Goal: Task Accomplishment & Management: Complete application form

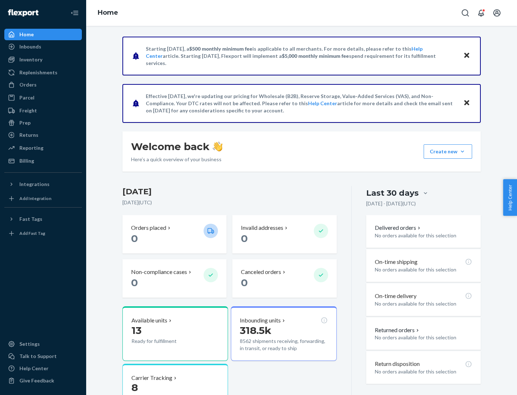
click at [463, 152] on button "Create new Create new inbound Create new order Create new product" at bounding box center [448, 151] width 49 height 14
click at [43, 47] on div "Inbounds" at bounding box center [43, 47] width 76 height 10
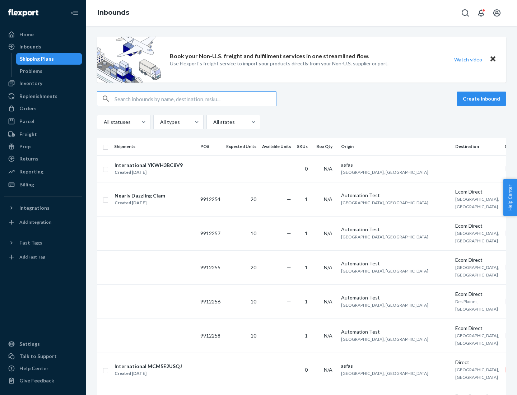
click at [483, 99] on button "Create inbound" at bounding box center [482, 99] width 50 height 14
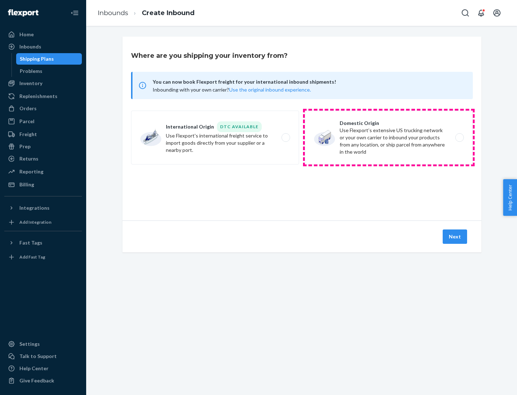
click at [389, 138] on label "Domestic Origin Use Flexport’s extensive US trucking network or your own carrie…" at bounding box center [389, 138] width 168 height 54
click at [460, 138] on input "Domestic Origin Use Flexport’s extensive US trucking network or your own carrie…" at bounding box center [462, 137] width 5 height 5
radio input "true"
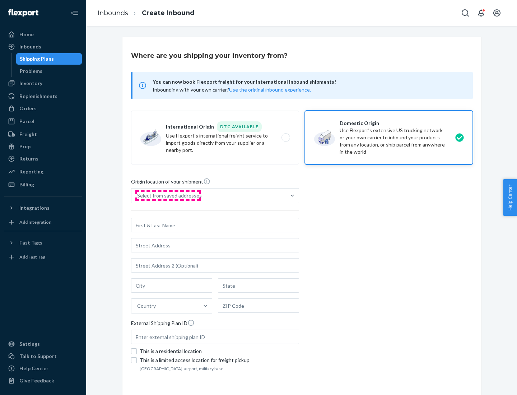
click at [168, 196] on div "Select from saved addresses" at bounding box center [169, 195] width 65 height 7
click at [138, 196] on input "Select from saved addresses" at bounding box center [137, 195] width 1 height 7
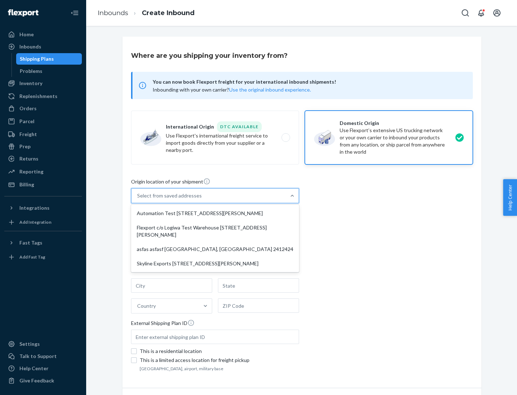
scroll to position [3, 0]
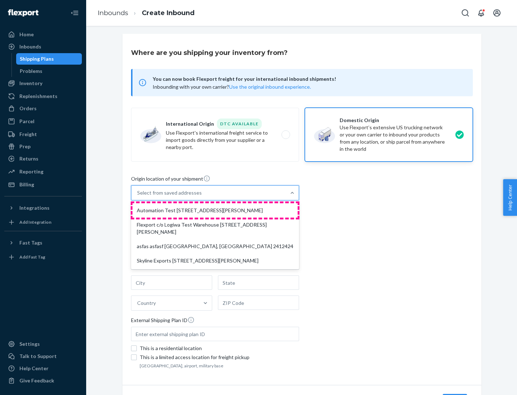
click at [215, 211] on div "Automation Test [STREET_ADDRESS][PERSON_NAME]" at bounding box center [215, 210] width 165 height 14
click at [138, 197] on input "option Automation Test [STREET_ADDRESS][PERSON_NAME] focused, 1 of 4. 4 results…" at bounding box center [137, 192] width 1 height 7
type input "Automation Test"
type input "[STREET_ADDRESS][PERSON_NAME]"
type input "9th Floor"
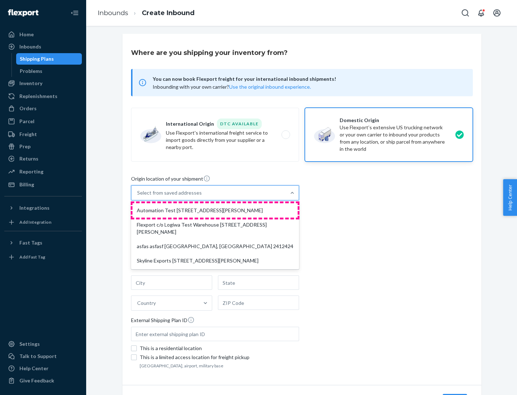
type input "[GEOGRAPHIC_DATA]"
type input "CA"
type input "94104"
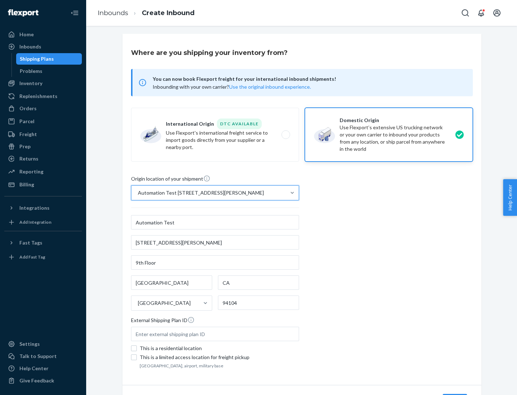
scroll to position [42, 0]
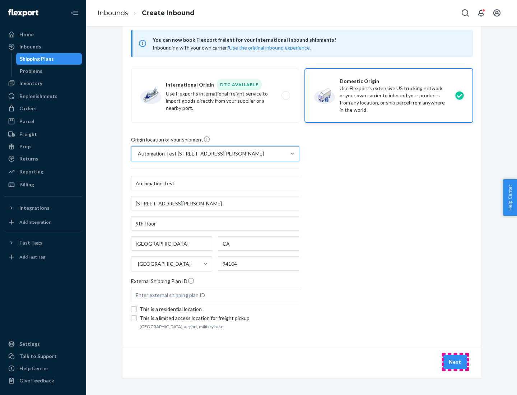
click at [456, 362] on button "Next" at bounding box center [455, 362] width 24 height 14
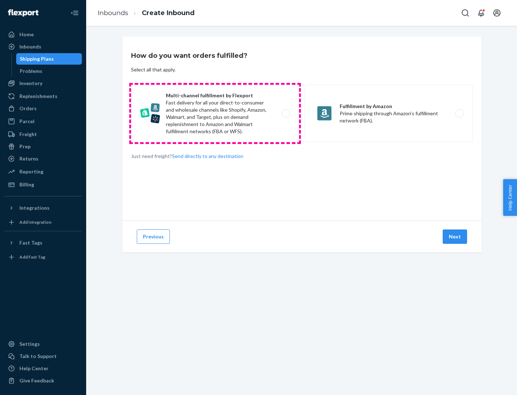
click at [215, 114] on label "Multi-channel fulfillment by Flexport Fast delivery for all your direct-to-cons…" at bounding box center [215, 113] width 168 height 57
click at [286, 114] on input "Multi-channel fulfillment by Flexport Fast delivery for all your direct-to-cons…" at bounding box center [288, 113] width 5 height 5
radio input "true"
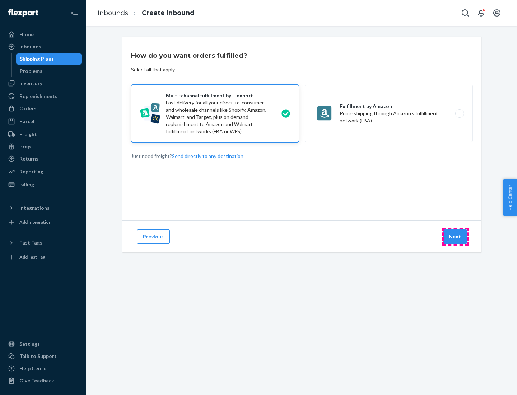
click at [456, 237] on button "Next" at bounding box center [455, 237] width 24 height 14
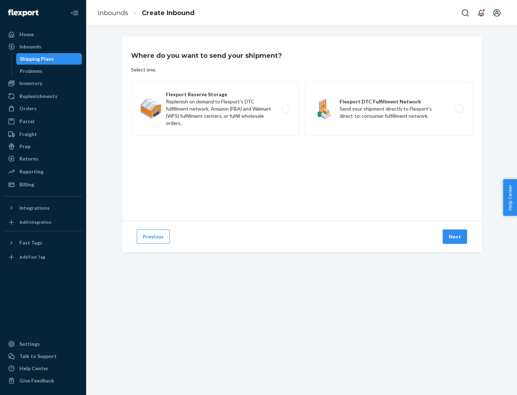
click at [389, 109] on label "Flexport DTC Fulfillment Network Send your shipment directly to Flexport's dire…" at bounding box center [389, 109] width 168 height 54
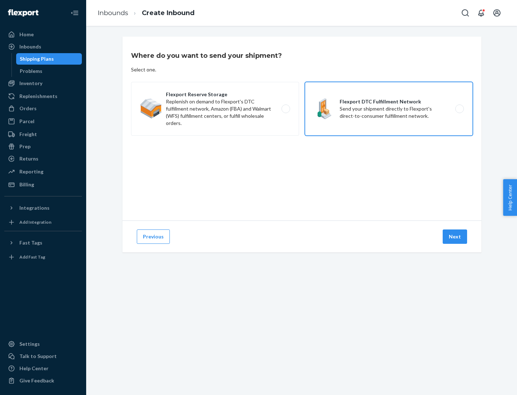
click at [460, 109] on input "Flexport DTC Fulfillment Network Send your shipment directly to Flexport's dire…" at bounding box center [462, 109] width 5 height 5
radio input "true"
click at [456, 237] on button "Next" at bounding box center [455, 237] width 24 height 14
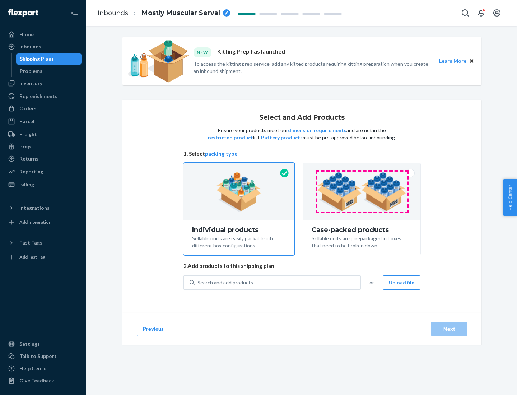
click at [362, 192] on img at bounding box center [361, 192] width 89 height 40
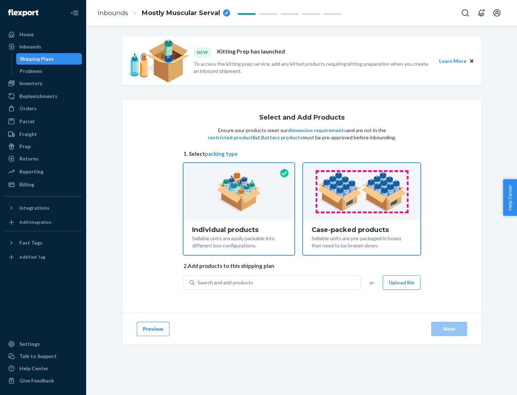
click at [362, 168] on input "Case-packed products Sellable units are pre-packaged in boxes that need to be b…" at bounding box center [362, 165] width 5 height 5
radio input "true"
radio input "false"
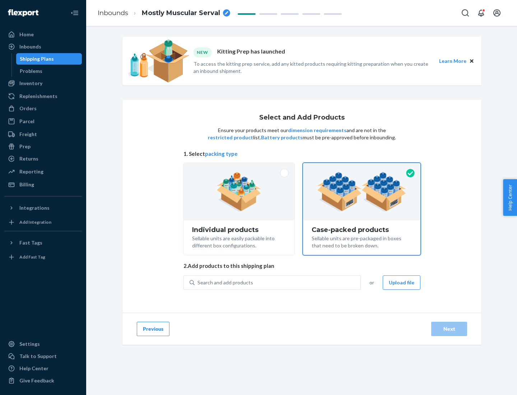
click at [278, 282] on div "Search and add products" at bounding box center [278, 282] width 166 height 13
click at [198, 282] on input "Search and add products" at bounding box center [198, 282] width 1 height 7
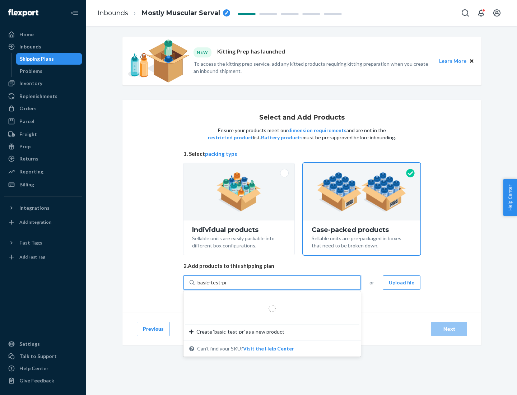
type input "basic-test-product-1"
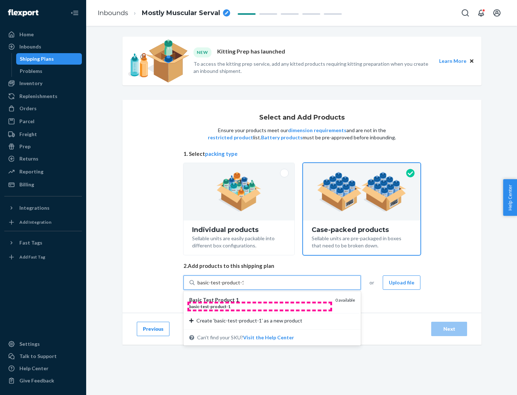
click at [260, 306] on div "basic - test - product - 1" at bounding box center [259, 307] width 140 height 6
click at [244, 286] on input "basic-test-product-1" at bounding box center [221, 282] width 46 height 7
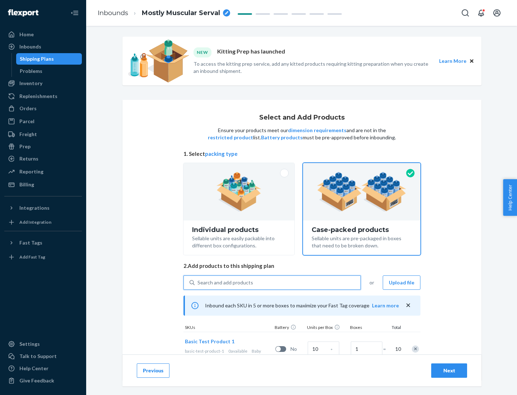
scroll to position [26, 0]
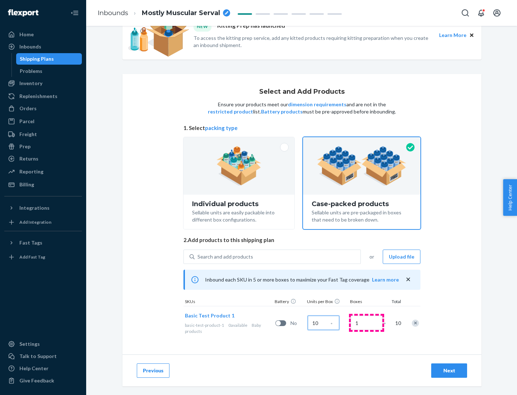
type input "10"
type input "7"
click at [450, 371] on div "Next" at bounding box center [450, 370] width 24 height 7
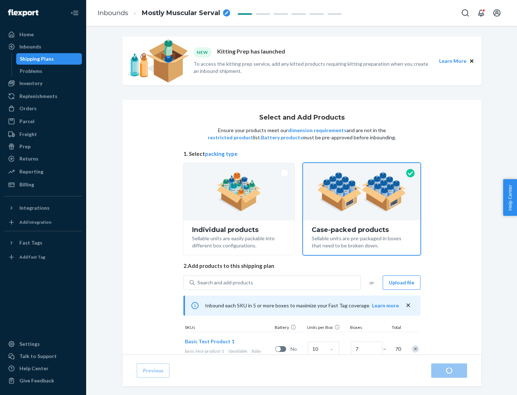
radio input "true"
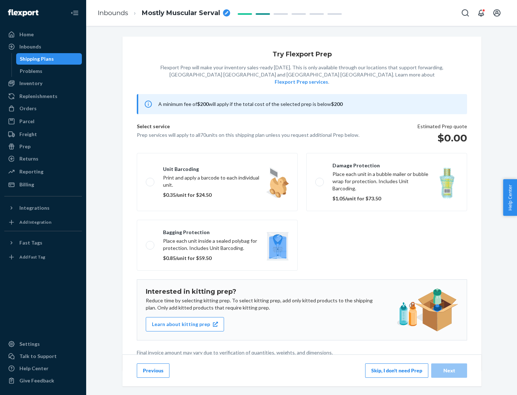
scroll to position [2, 0]
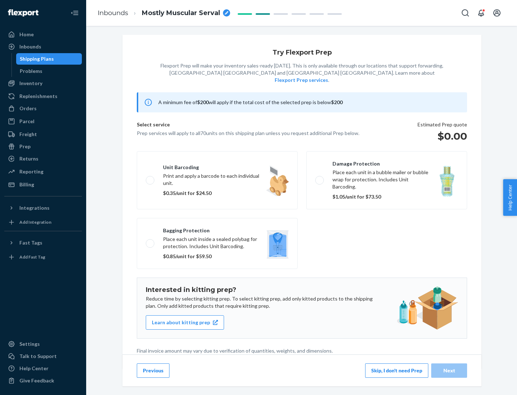
click at [217, 229] on label "Bagging protection Place each unit inside a sealed polybag for protection. Incl…" at bounding box center [217, 243] width 161 height 51
click at [151, 241] on input "Bagging protection Place each unit inside a sealed polybag for protection. Incl…" at bounding box center [148, 243] width 5 height 5
checkbox input "true"
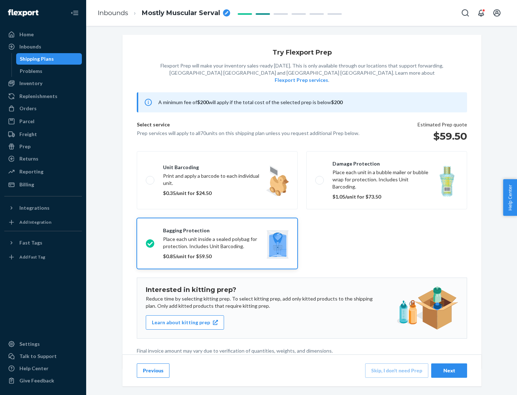
click at [450, 370] on div "Next" at bounding box center [450, 370] width 24 height 7
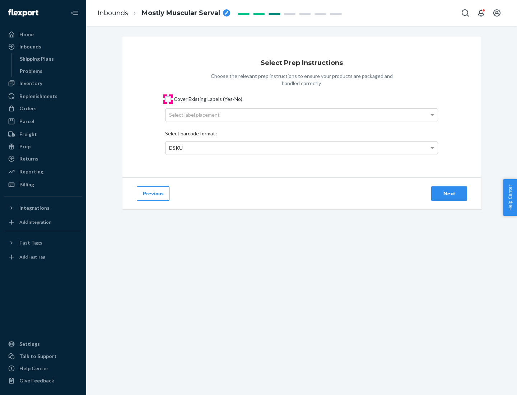
click at [168, 99] on input "Cover Existing Labels (Yes/No)" at bounding box center [168, 99] width 6 height 6
checkbox input "true"
click at [302, 115] on div "Select label placement" at bounding box center [302, 115] width 272 height 12
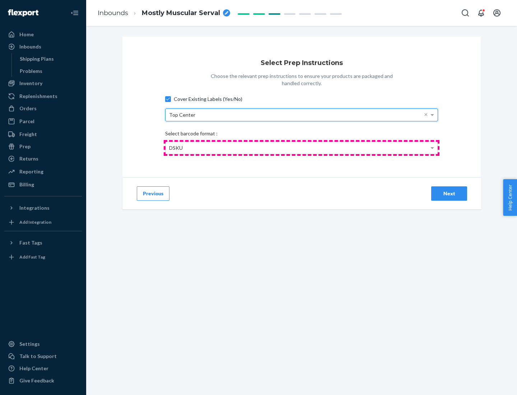
click at [302, 148] on div "DSKU" at bounding box center [302, 148] width 272 height 12
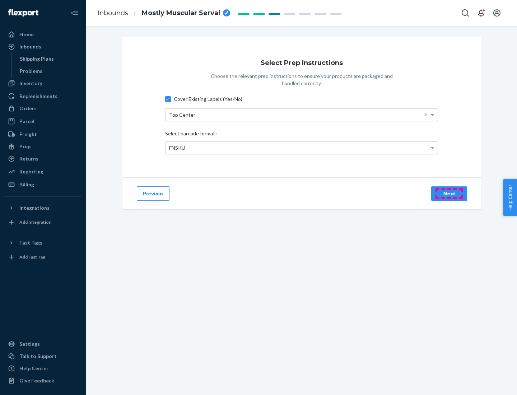
click at [450, 193] on div "Next" at bounding box center [450, 193] width 24 height 7
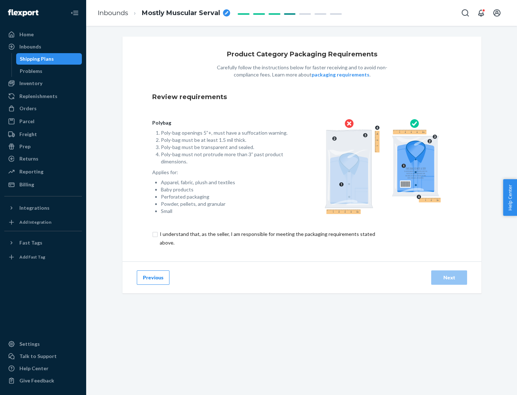
click at [267, 238] on input "checkbox" at bounding box center [271, 238] width 239 height 17
checkbox input "true"
click at [450, 277] on div "Next" at bounding box center [450, 277] width 24 height 7
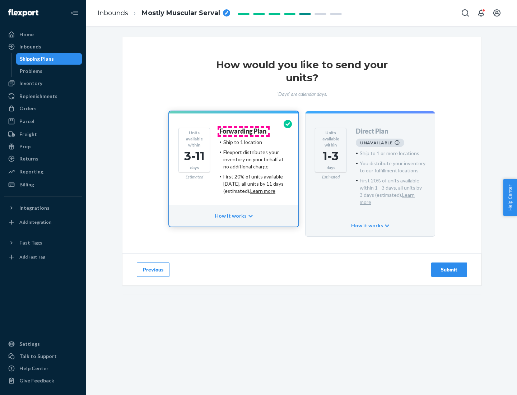
click at [244, 131] on h4 "Forwarding Plan" at bounding box center [243, 131] width 47 height 7
click at [450, 266] on div "Submit" at bounding box center [450, 269] width 24 height 7
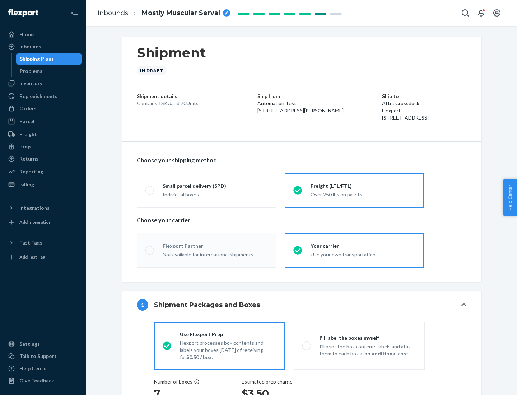
radio input "true"
radio input "false"
radio input "true"
radio input "false"
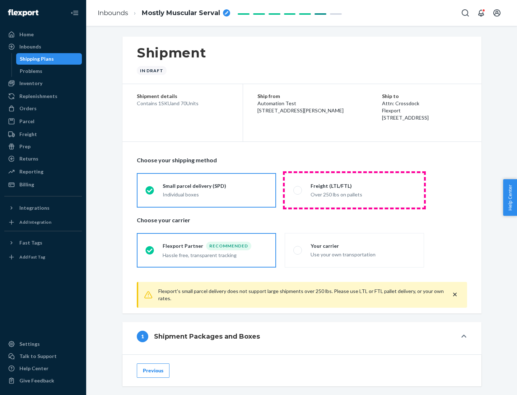
click at [355, 190] on div "Over 250 lbs on pallets" at bounding box center [363, 194] width 105 height 9
click at [298, 190] on input "Freight (LTL/FTL) Over 250 lbs on pallets" at bounding box center [296, 190] width 5 height 5
radio input "true"
radio input "false"
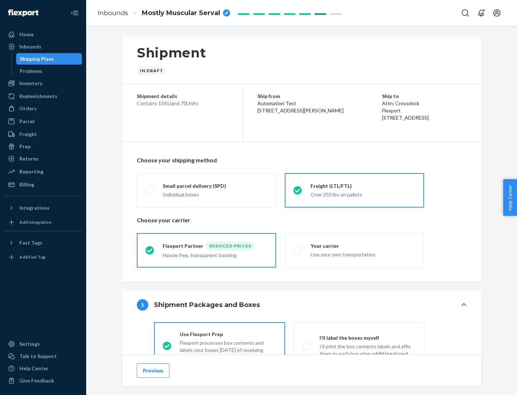
scroll to position [40, 0]
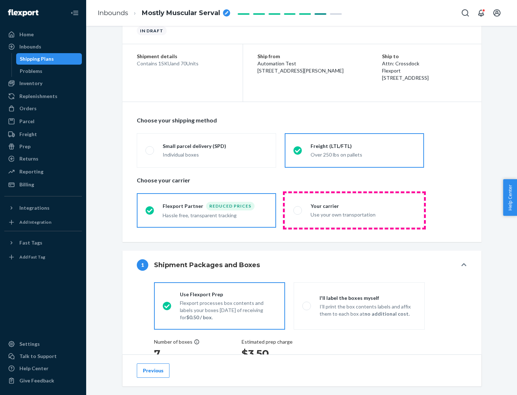
click at [355, 210] on div "Use your own transportation" at bounding box center [363, 214] width 105 height 9
click at [298, 210] on input "Your carrier Use your own transportation" at bounding box center [296, 210] width 5 height 5
radio input "true"
radio input "false"
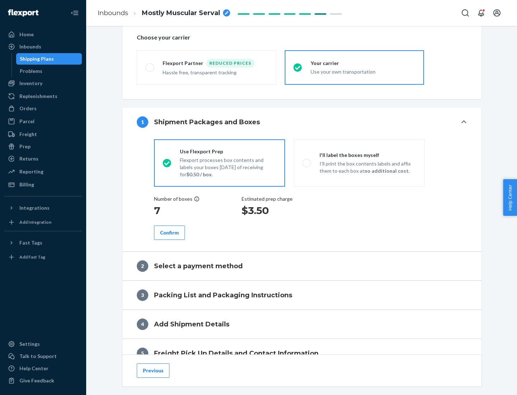
scroll to position [135, 0]
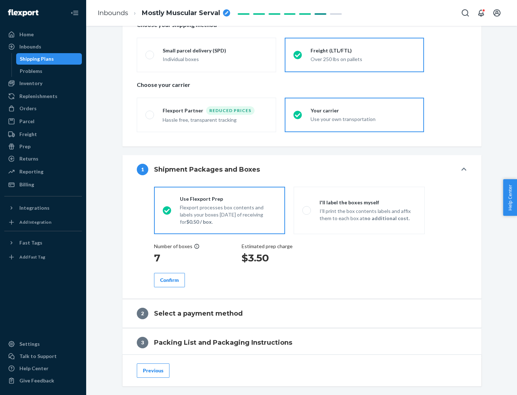
click at [359, 210] on p "I’ll print the box contents labels and affix them to each box at no additional …" at bounding box center [368, 215] width 97 height 14
click at [307, 210] on input "I'll label the boxes myself I’ll print the box contents labels and affix them t…" at bounding box center [305, 210] width 5 height 5
radio input "true"
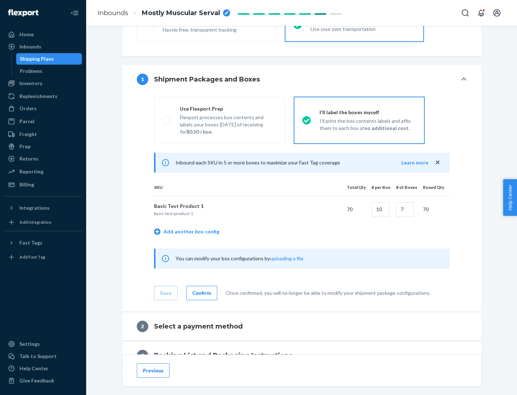
scroll to position [124, 0]
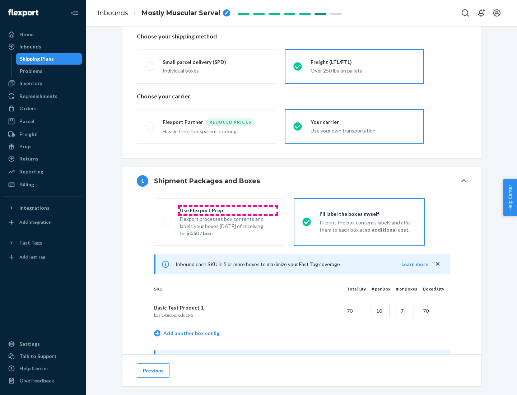
click at [228, 210] on div "Use Flexport Prep" at bounding box center [228, 210] width 97 height 7
click at [167, 220] on input "Use Flexport Prep Flexport processes box contents and labels your boxes [DATE] …" at bounding box center [165, 222] width 5 height 5
radio input "true"
radio input "false"
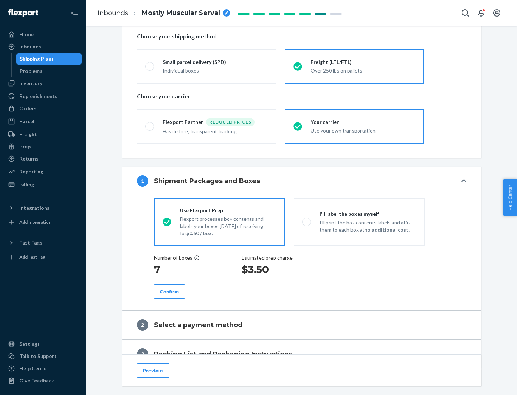
scroll to position [205, 0]
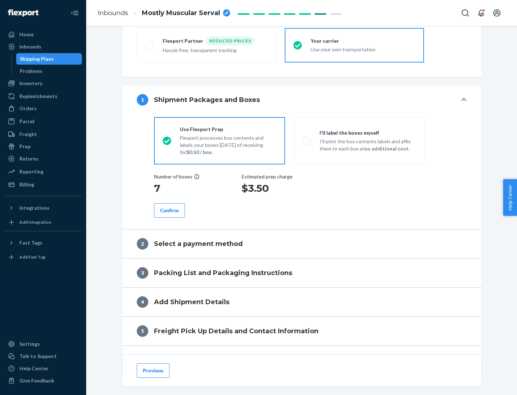
click at [170, 210] on div "Confirm" at bounding box center [169, 210] width 19 height 7
radio input "false"
